Goal: Answer question/provide support: Answer question/provide support

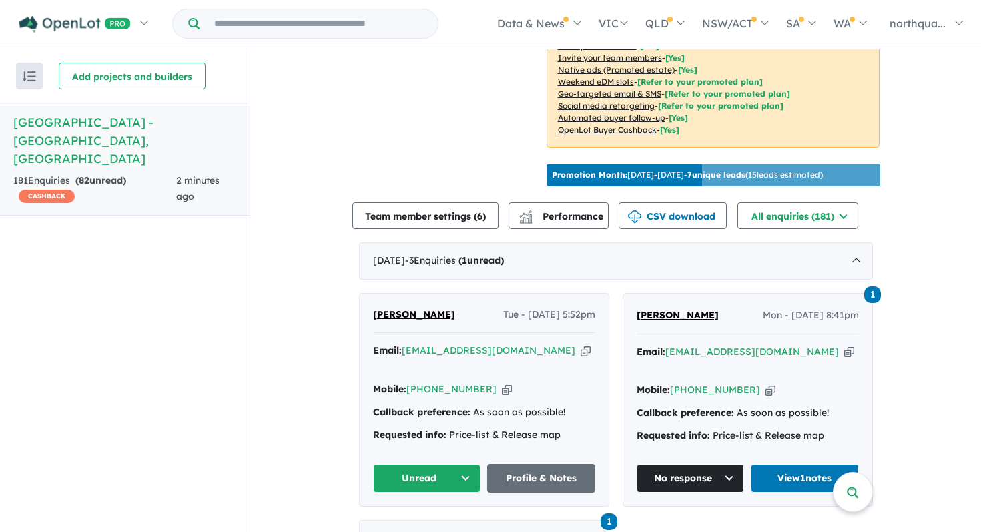
scroll to position [358, 0]
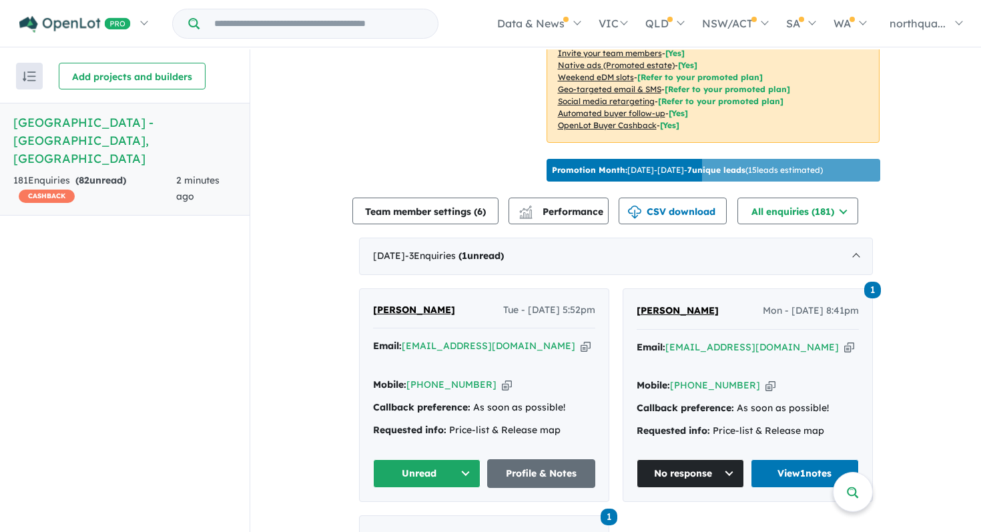
click at [427, 304] on span "[PERSON_NAME]" at bounding box center [414, 310] width 82 height 12
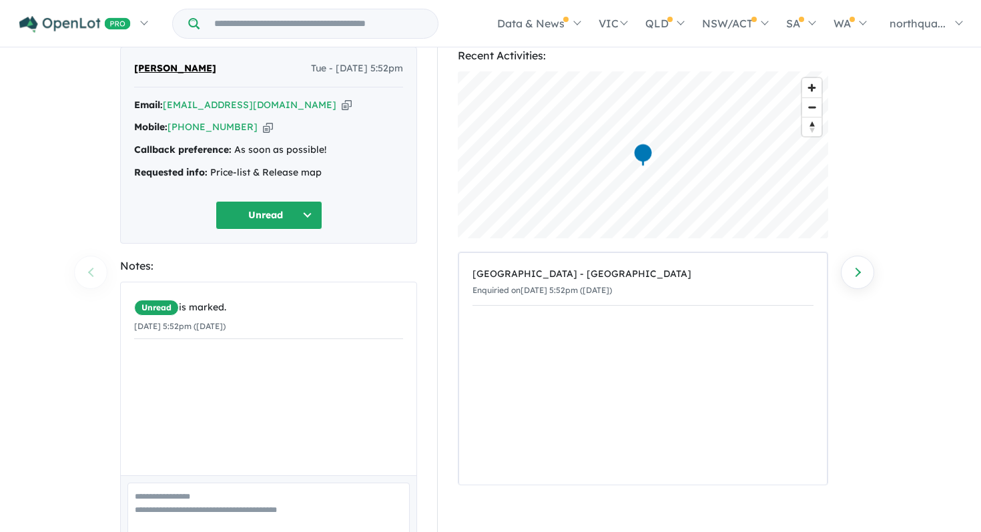
scroll to position [47, 0]
click at [243, 480] on div "By Bass Garg Add" at bounding box center [269, 521] width 296 height 94
click at [248, 499] on textarea at bounding box center [269, 508] width 282 height 55
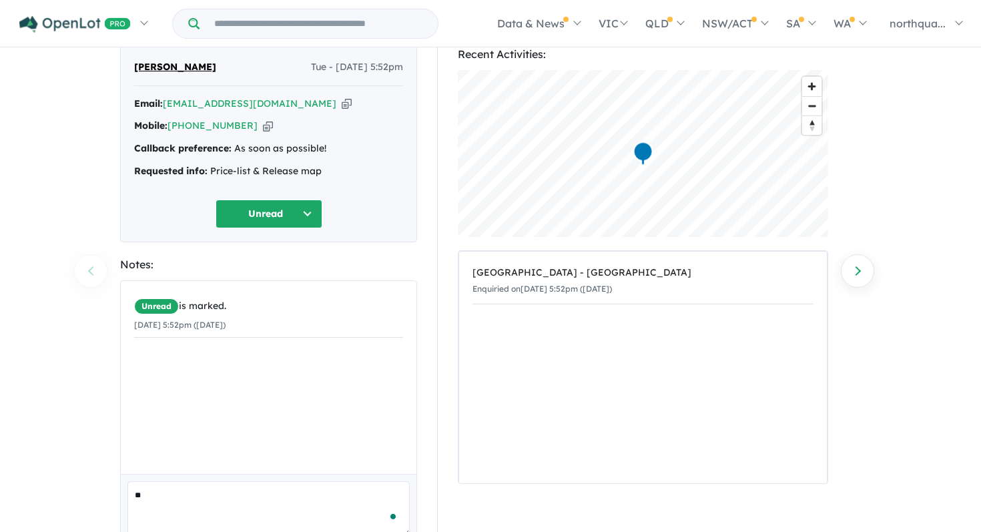
type textarea "*"
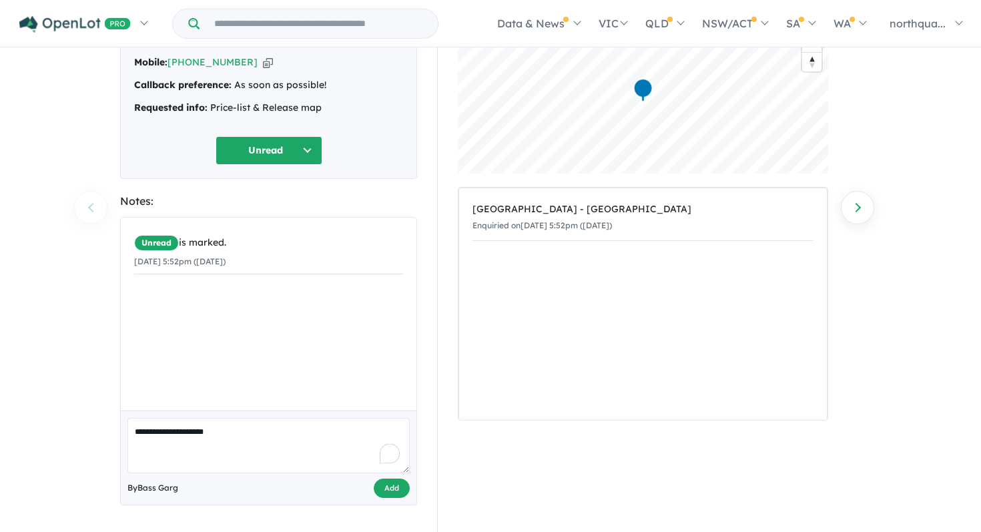
type textarea "**********"
click at [380, 487] on button "Add" at bounding box center [392, 488] width 36 height 19
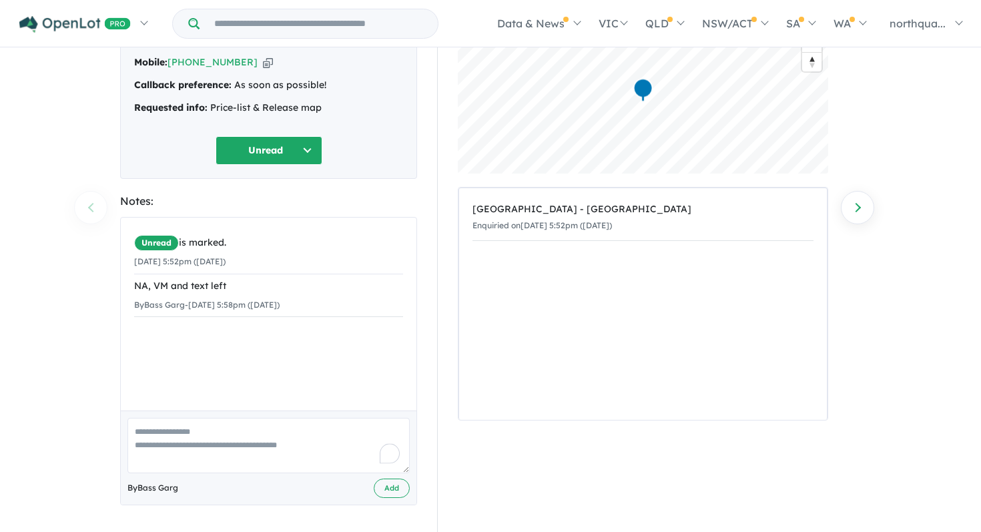
click at [277, 153] on button "Unread" at bounding box center [269, 150] width 107 height 29
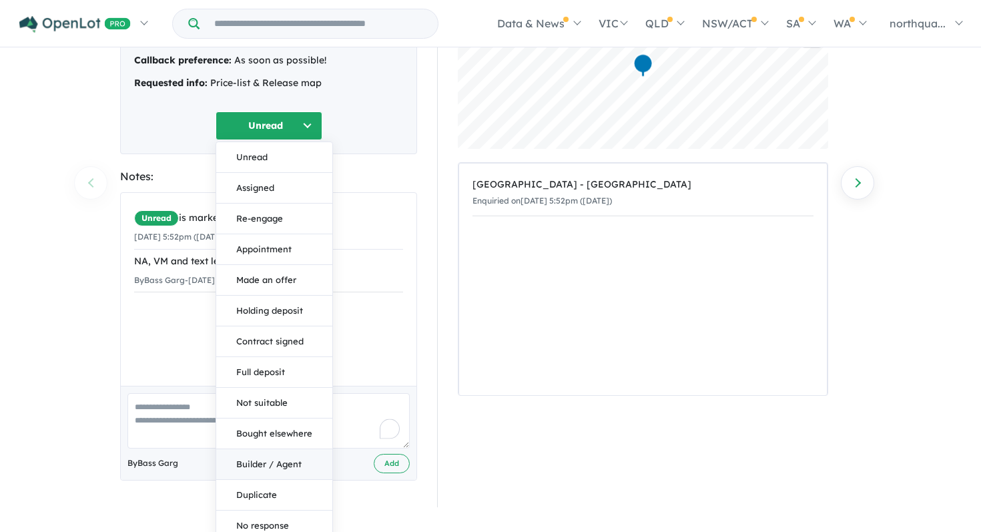
scroll to position [144, 0]
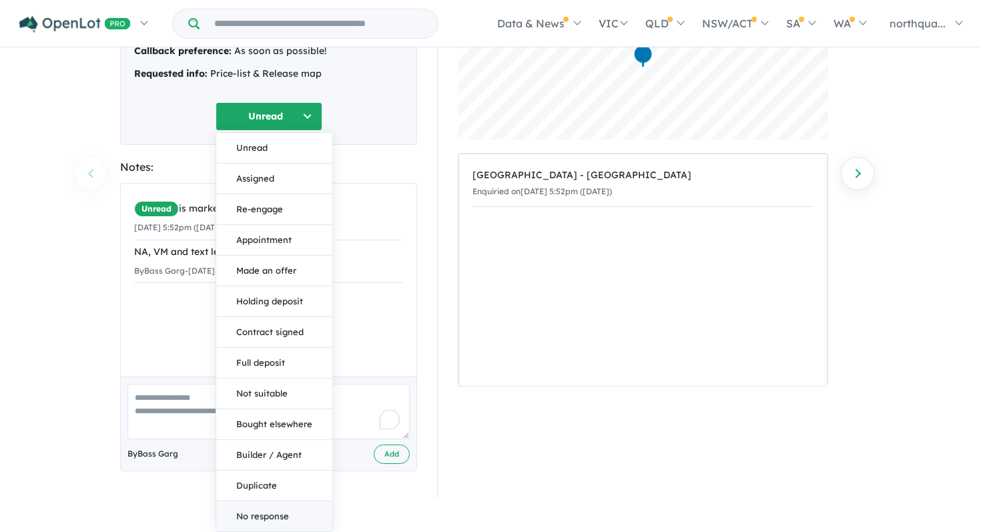
click at [280, 513] on button "No response" at bounding box center [274, 516] width 116 height 30
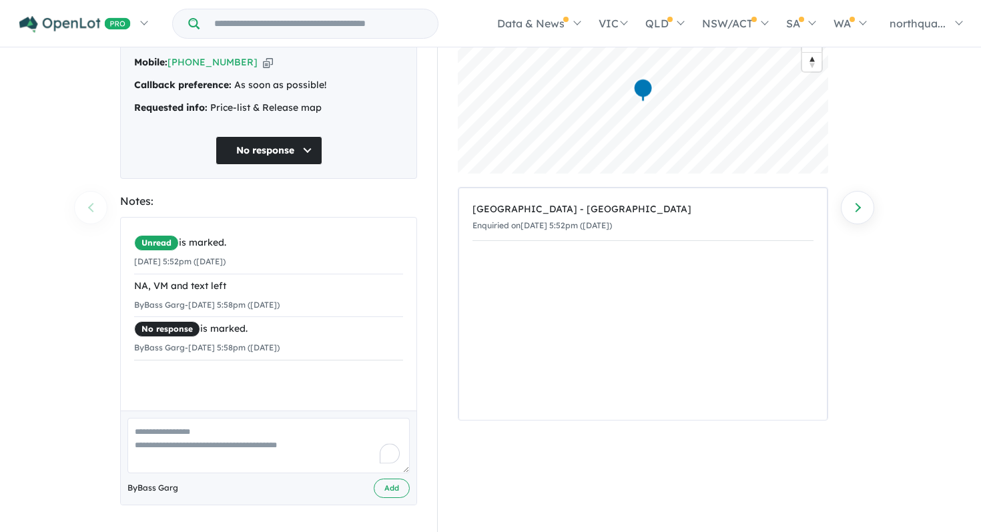
scroll to position [0, 0]
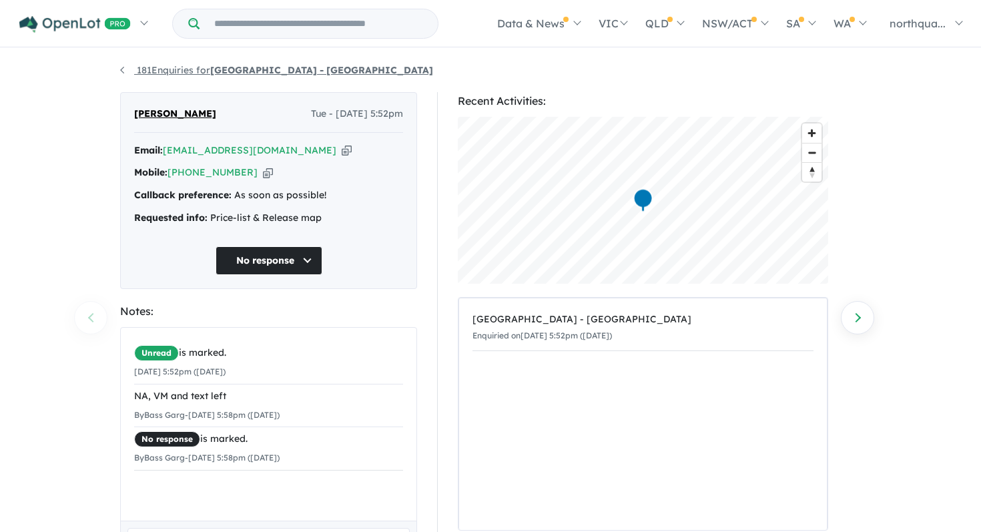
click at [126, 69] on link "181 Enquiries for Nth Qtr Estate - Newborough" at bounding box center [276, 70] width 313 height 12
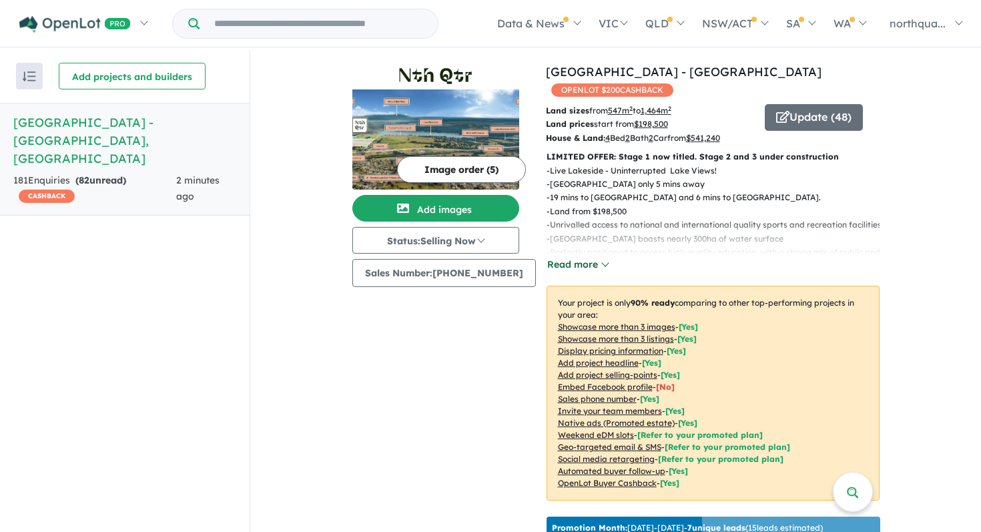
click at [572, 257] on button "Read more" at bounding box center [578, 264] width 63 height 15
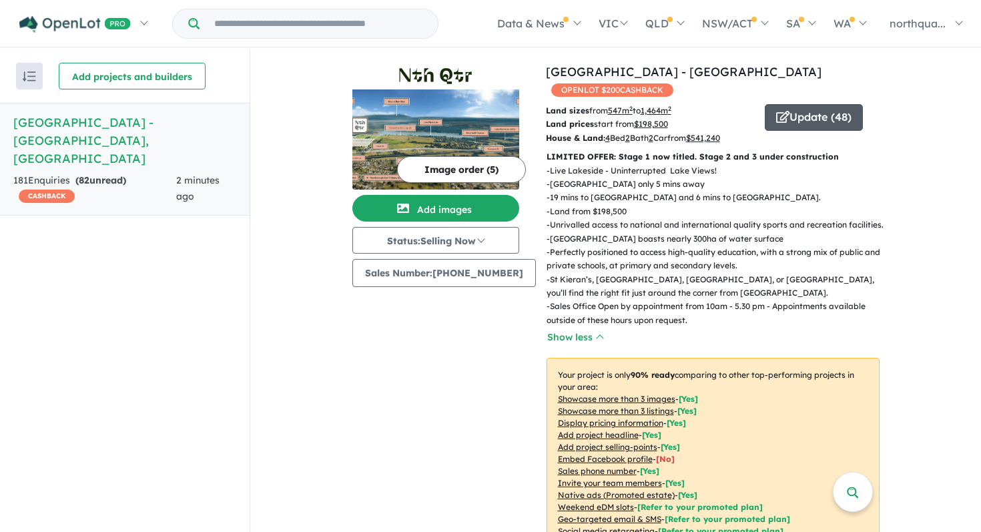
click at [791, 104] on button "Update ( 48 )" at bounding box center [814, 117] width 98 height 27
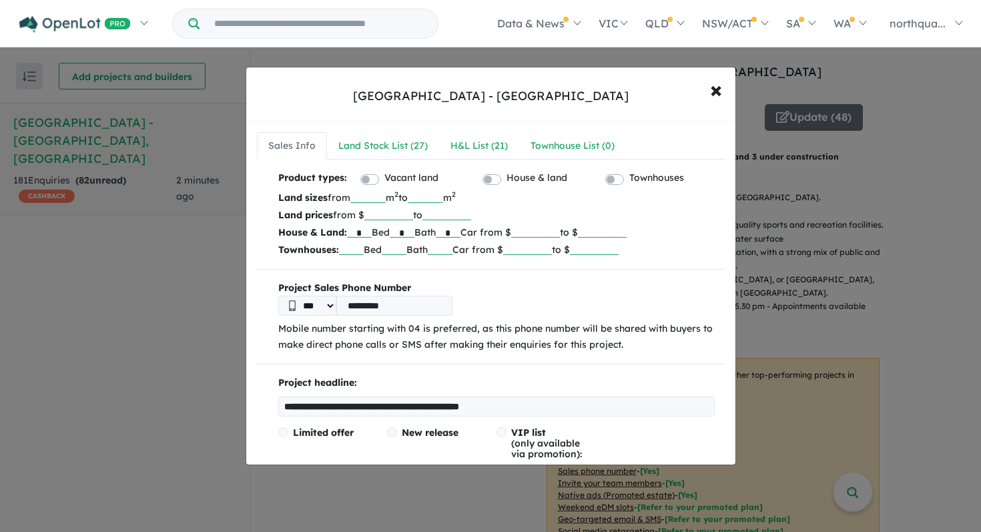
click at [397, 214] on input "******" at bounding box center [389, 213] width 49 height 13
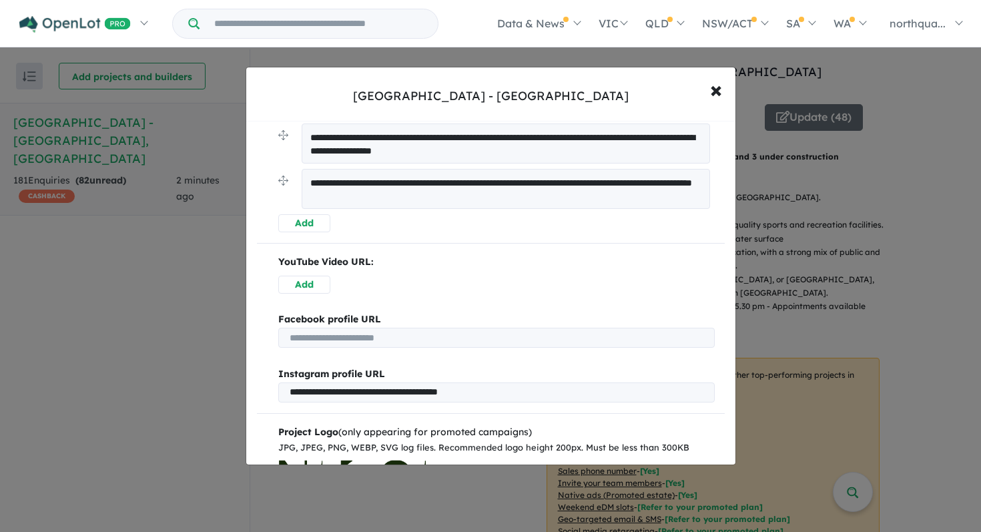
scroll to position [783, 0]
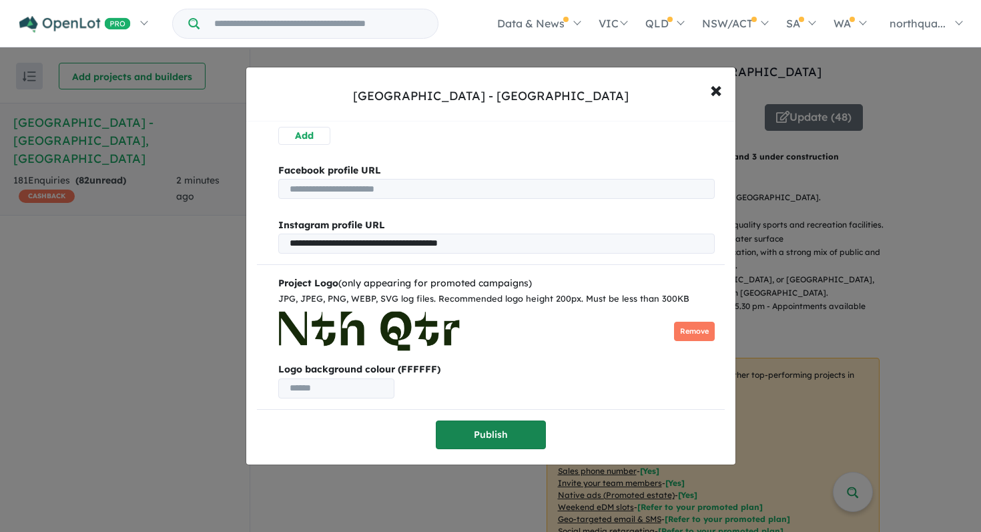
type input "******"
click at [493, 435] on button "Publish" at bounding box center [491, 435] width 110 height 29
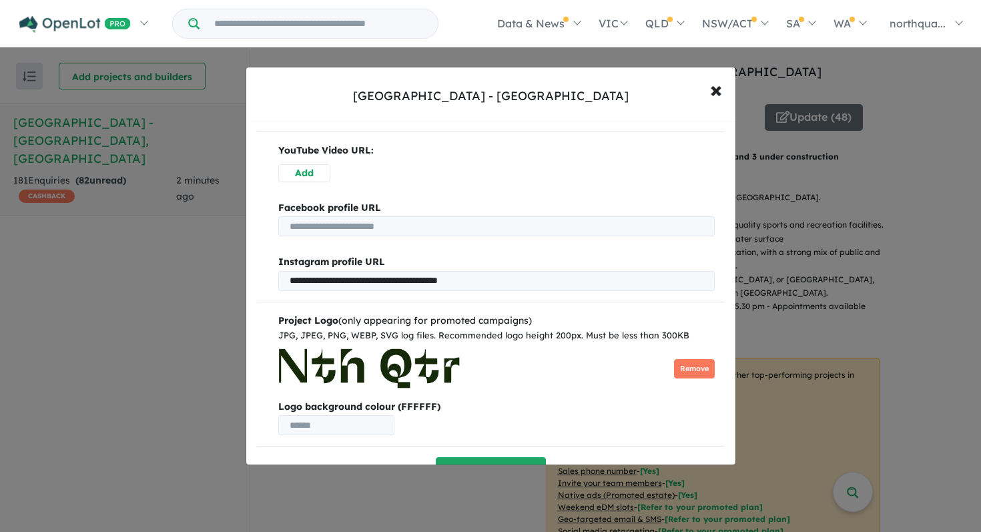
scroll to position [0, 0]
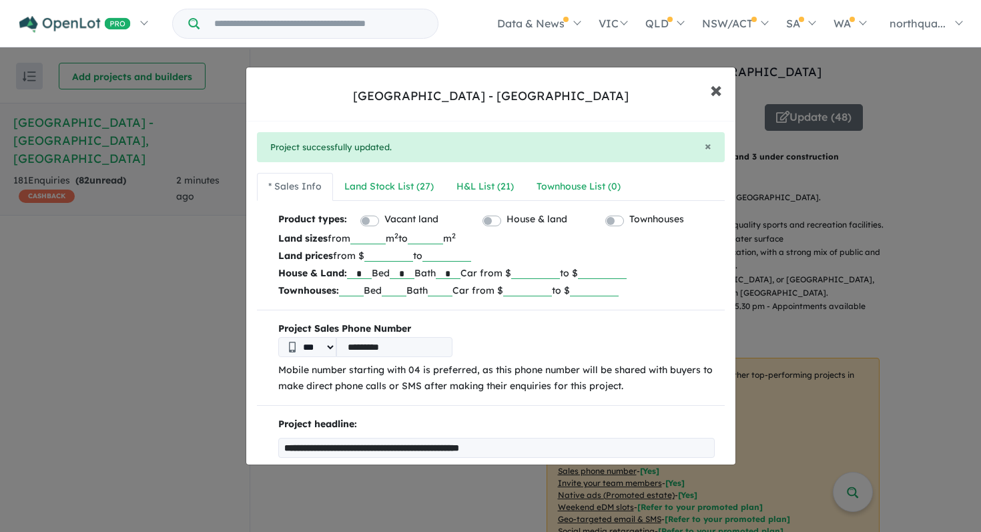
click at [713, 89] on span "×" at bounding box center [716, 89] width 12 height 29
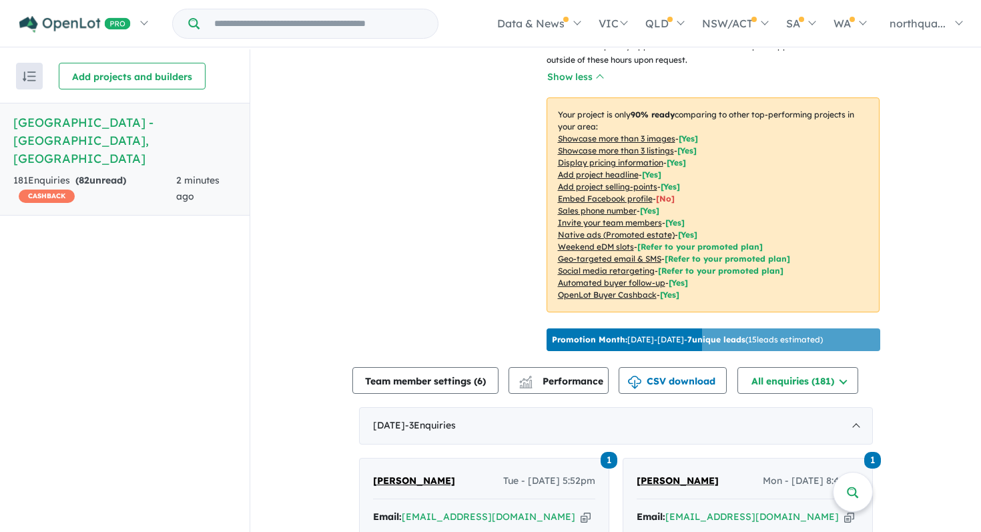
scroll to position [257, 0]
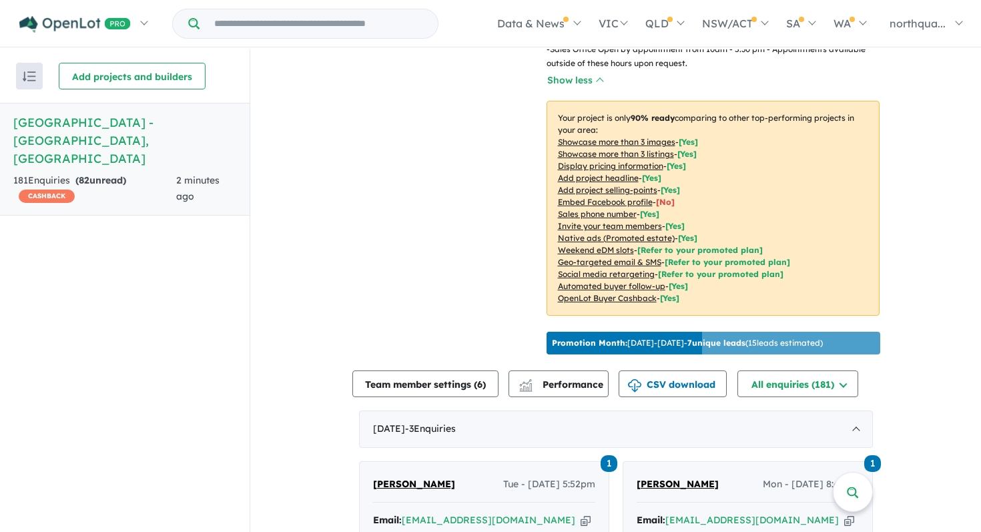
click at [614, 197] on u "Embed Facebook profile" at bounding box center [605, 202] width 95 height 10
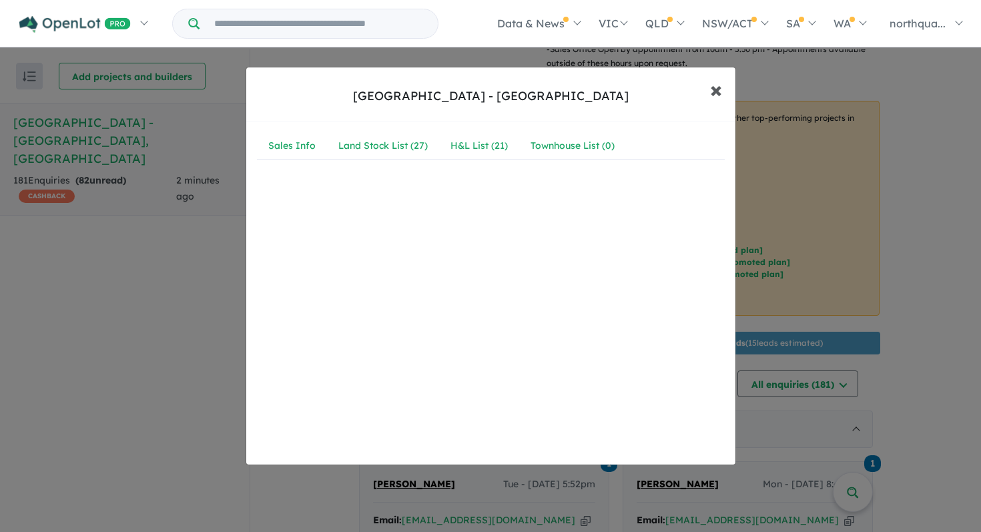
click at [720, 91] on span "×" at bounding box center [716, 89] width 12 height 29
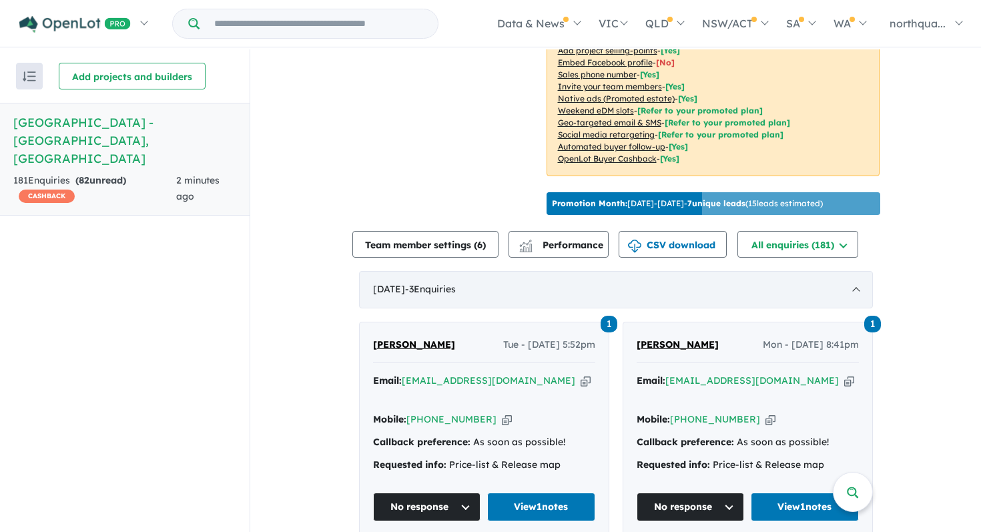
scroll to position [397, 0]
click at [399, 288] on div "September 2025 - 3 Enquir ies ( 0 unread)" at bounding box center [616, 288] width 514 height 37
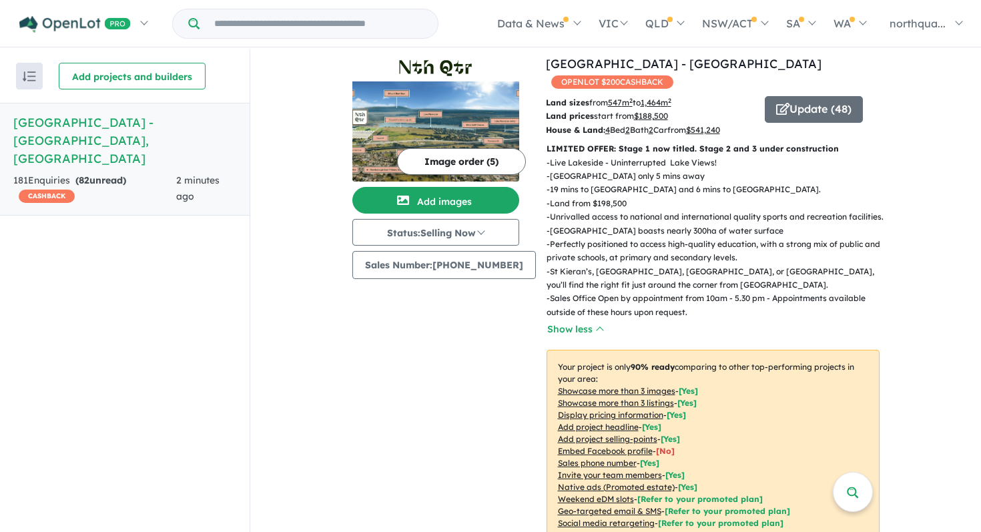
scroll to position [0, 0]
